Goal: Task Accomplishment & Management: Complete application form

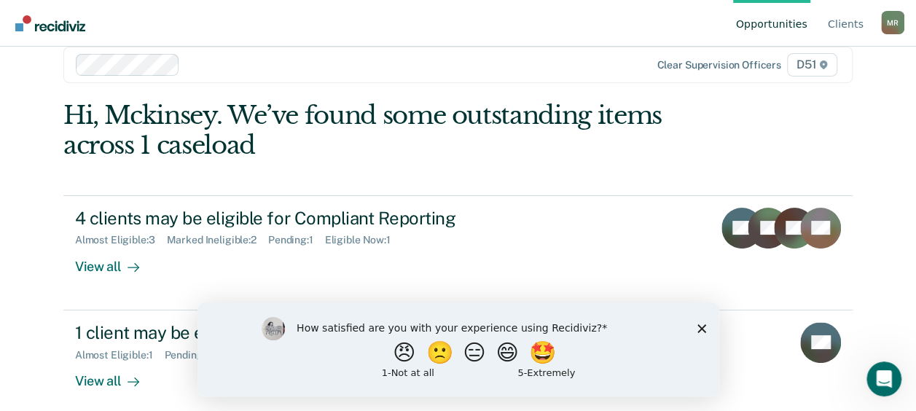
scroll to position [36, 0]
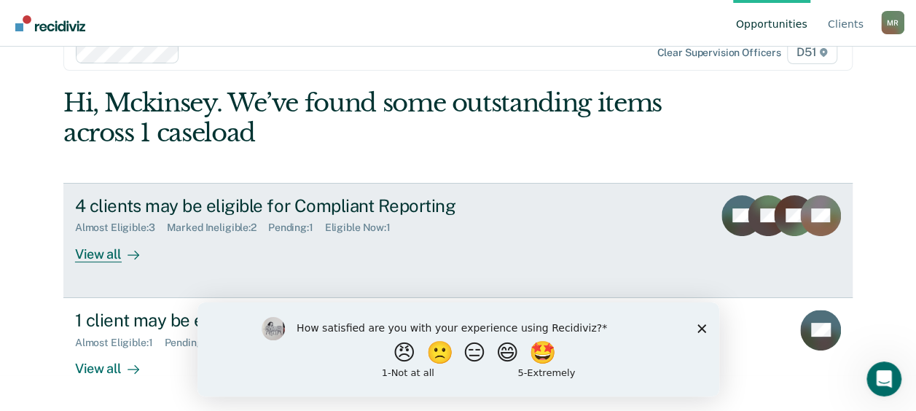
click at [82, 252] on div "View all" at bounding box center [116, 248] width 82 height 28
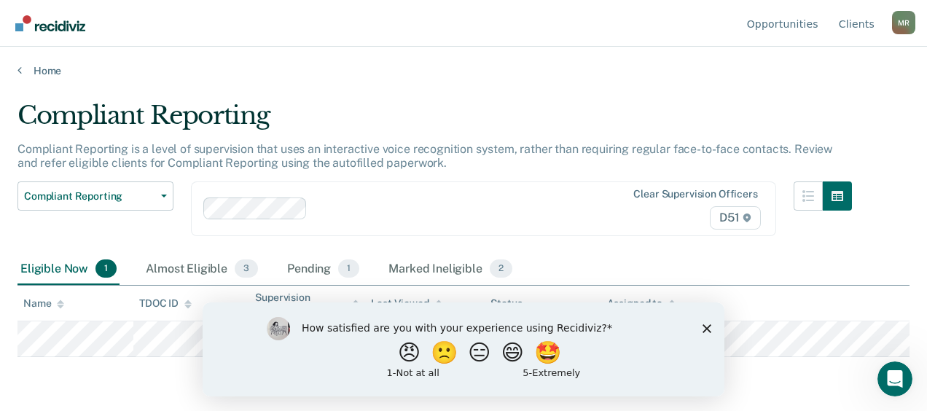
click at [706, 321] on div "How satisfied are you with your experience using Recidiviz? 😠 🙁 😑 😄 🤩 1 - Not a…" at bounding box center [464, 349] width 522 height 94
click at [707, 327] on icon "Close survey" at bounding box center [706, 327] width 9 height 9
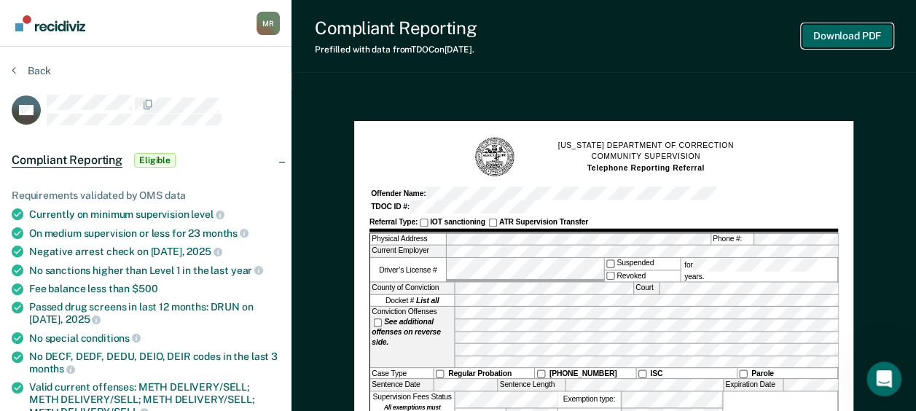
click at [855, 39] on button "Download PDF" at bounding box center [846, 36] width 91 height 24
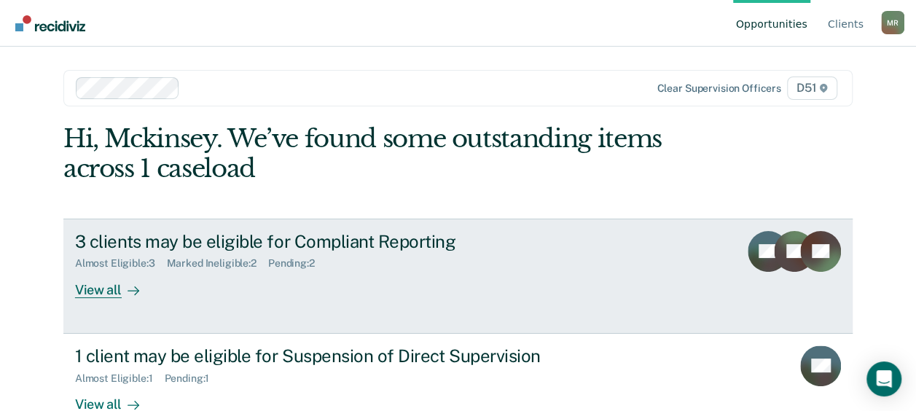
click at [108, 293] on div "View all" at bounding box center [116, 284] width 82 height 28
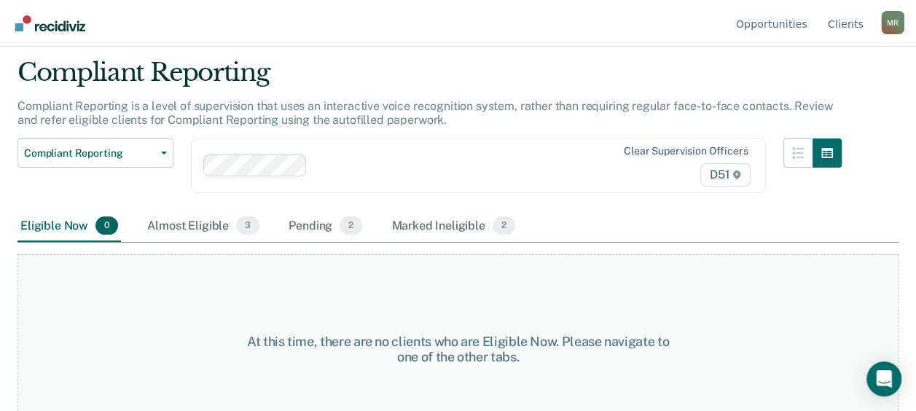
scroll to position [75, 0]
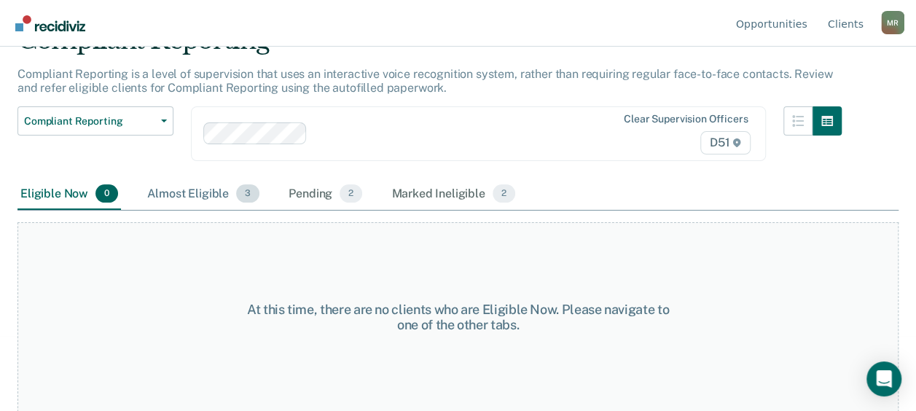
click at [194, 197] on div "Almost Eligible 3" at bounding box center [203, 194] width 118 height 32
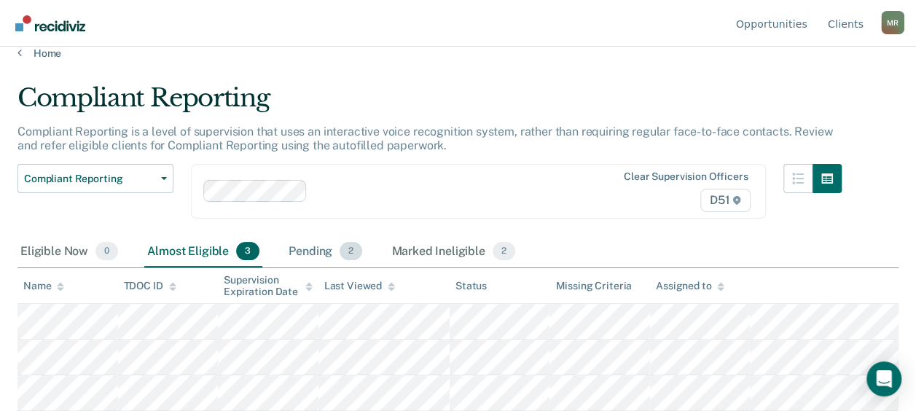
click at [306, 236] on div "Pending 2" at bounding box center [325, 252] width 79 height 32
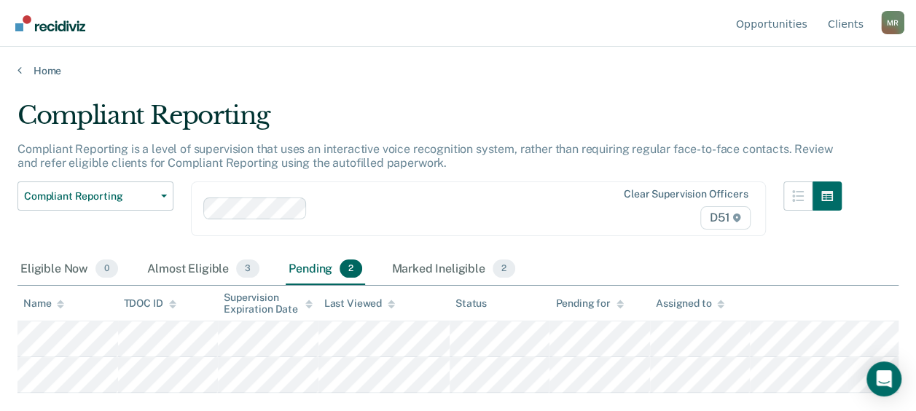
scroll to position [0, 0]
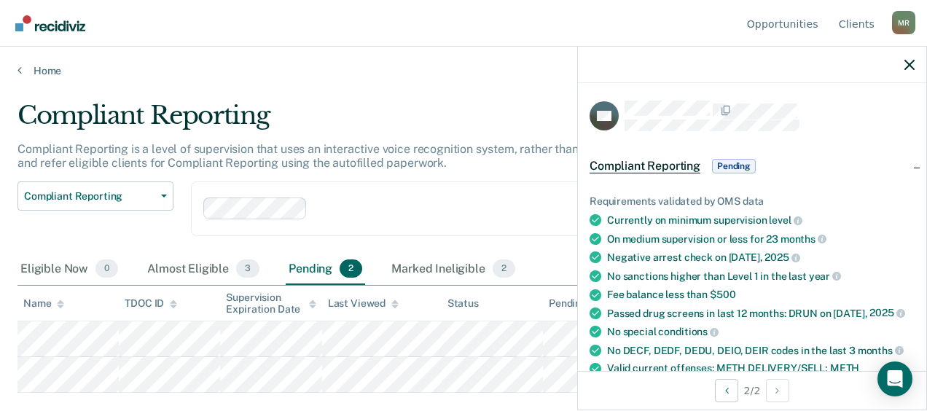
click at [916, 63] on div at bounding box center [752, 65] width 348 height 36
click at [906, 66] on icon "button" at bounding box center [909, 65] width 10 height 10
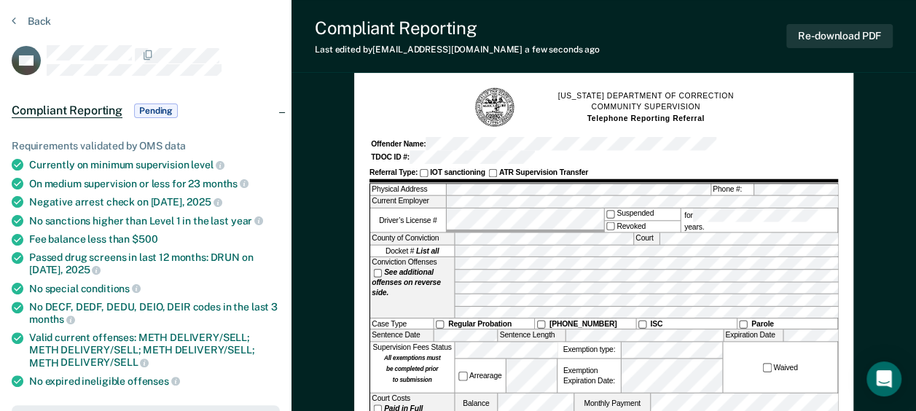
scroll to position [73, 0]
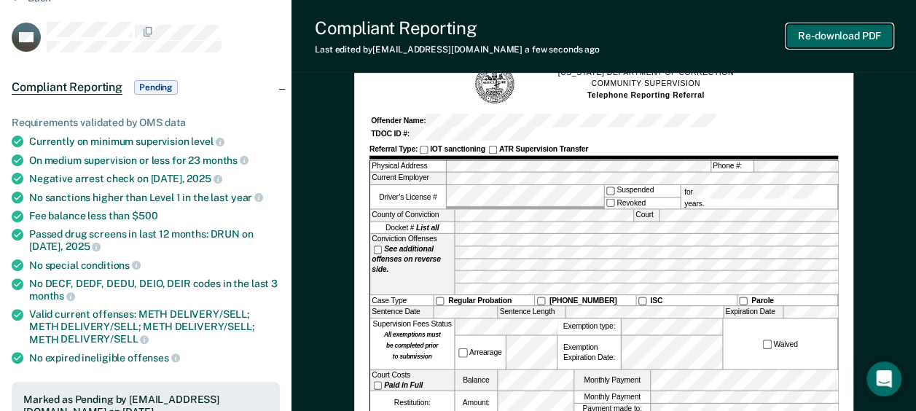
click at [854, 36] on button "Re-download PDF" at bounding box center [839, 36] width 106 height 24
